Goal: Find specific page/section: Find specific page/section

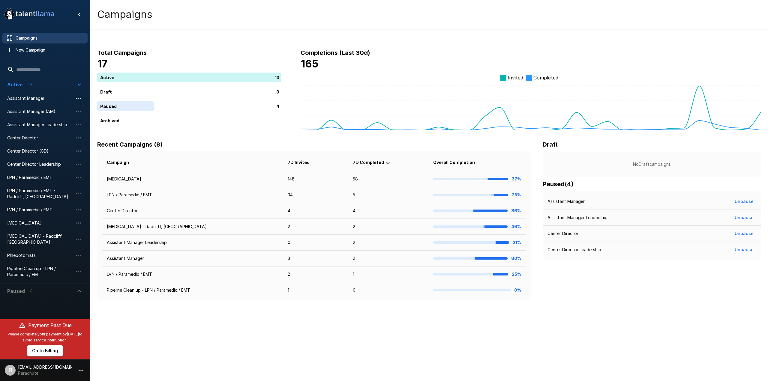
click at [78, 98] on icon "button" at bounding box center [78, 98] width 5 height 1
click at [47, 102] on div at bounding box center [384, 190] width 768 height 381
click at [27, 101] on span "Assistant Manager" at bounding box center [40, 98] width 66 height 6
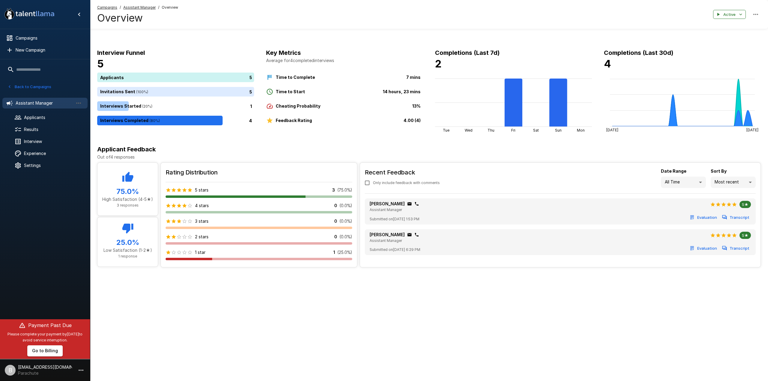
click at [27, 84] on button "Back to Campaigns" at bounding box center [29, 86] width 47 height 9
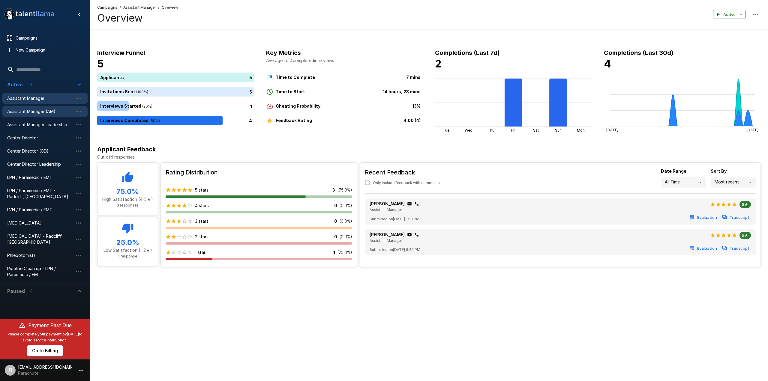
click at [32, 111] on span "Assistant Manager (AM)" at bounding box center [40, 112] width 66 height 6
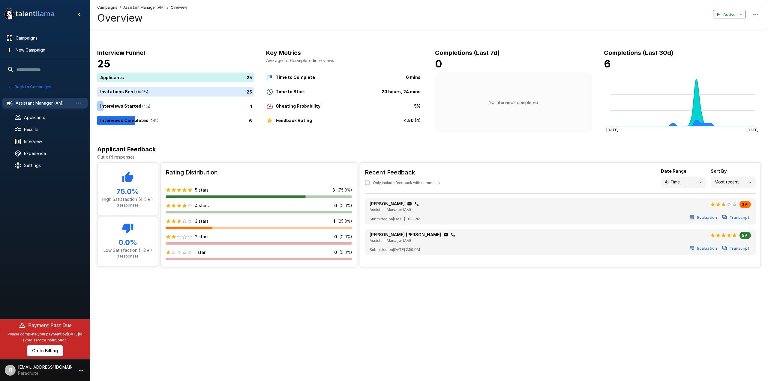
click at [20, 89] on button "Back to Campaigns" at bounding box center [29, 86] width 47 height 9
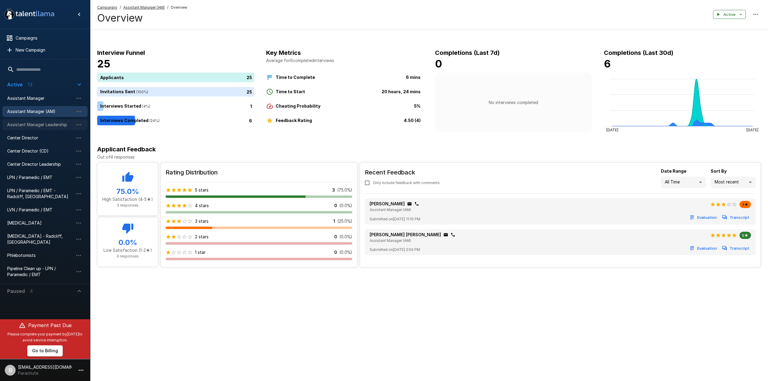
click at [38, 126] on span "Assistant Manager Leadership" at bounding box center [40, 125] width 66 height 6
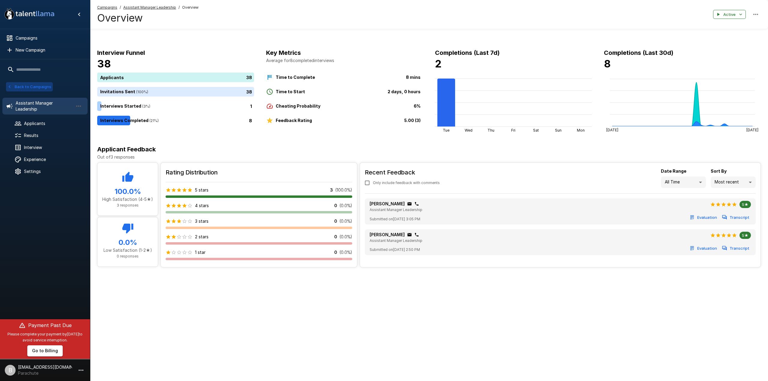
click at [28, 86] on button "Back to Campaigns" at bounding box center [29, 86] width 47 height 9
